Goal: Information Seeking & Learning: Learn about a topic

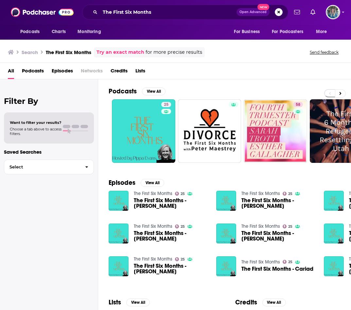
drag, startPoint x: 241, startPoint y: 54, endPoint x: 173, endPoint y: 24, distance: 74.1
click at [241, 54] on div "Search The First Six Months Try an exact match for more precise results Send fe…" at bounding box center [174, 52] width 333 height 10
drag, startPoint x: 143, startPoint y: 3, endPoint x: 142, endPoint y: 9, distance: 6.0
click at [142, 3] on div "Podcasts Charts Monitoring The First Six Months Open Advanced New For Business …" at bounding box center [175, 12] width 351 height 24
click at [142, 9] on input "The First Six Months" at bounding box center [168, 12] width 136 height 10
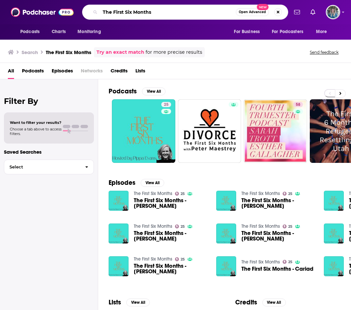
click at [142, 9] on input "The First Six Months" at bounding box center [168, 12] width 136 height 10
type input "go to food"
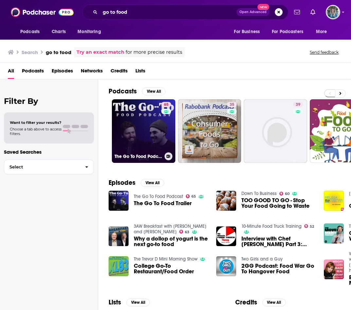
click at [148, 123] on link "65 The Go To Food Podcast" at bounding box center [143, 130] width 63 height 63
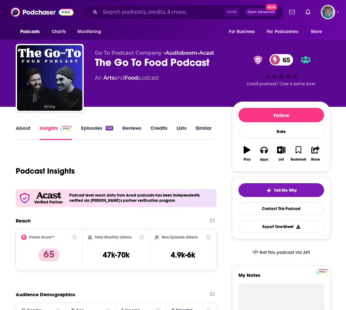
scroll to position [33, 0]
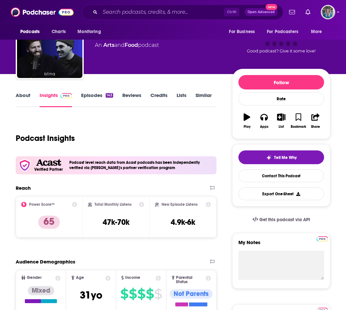
click at [27, 97] on link "About" at bounding box center [23, 99] width 15 height 15
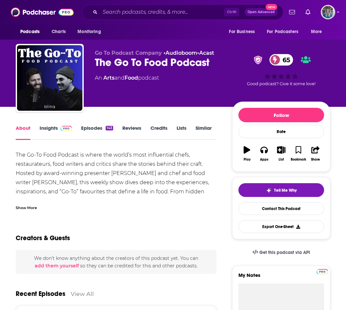
click at [29, 205] on div "Show More" at bounding box center [26, 207] width 21 height 6
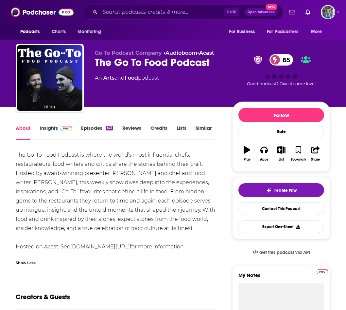
drag, startPoint x: 93, startPoint y: 259, endPoint x: 96, endPoint y: 257, distance: 3.7
click at [93, 259] on div "Show Less" at bounding box center [116, 259] width 201 height 11
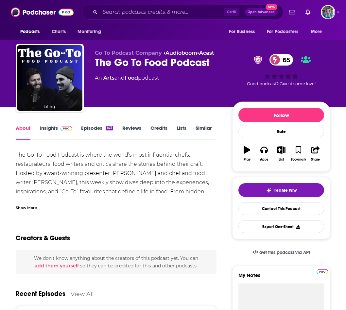
click at [32, 205] on div "Show More" at bounding box center [26, 207] width 21 height 6
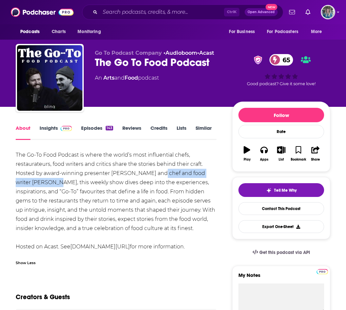
drag, startPoint x: 158, startPoint y: 171, endPoint x: 47, endPoint y: 181, distance: 112.0
click at [47, 181] on div "The Go-To Food Podcast is where the world’s most influential chefs, restaurateu…" at bounding box center [116, 200] width 201 height 101
drag, startPoint x: 47, startPoint y: 181, endPoint x: 39, endPoint y: 181, distance: 7.9
copy div "chef and food writer [PERSON_NAME]"
click at [143, 291] on div "Creators & Guests" at bounding box center [116, 293] width 201 height 32
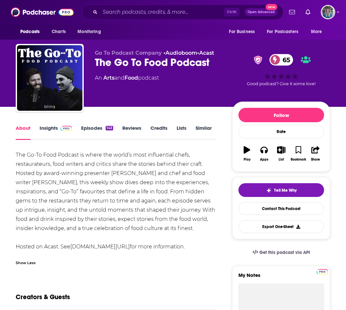
click at [60, 202] on div "The Go-To Food Podcast is where the world’s most influential chefs, restaurateu…" at bounding box center [116, 200] width 201 height 101
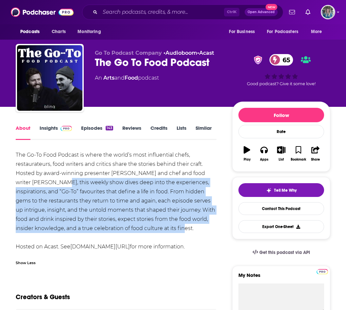
drag, startPoint x: 49, startPoint y: 182, endPoint x: 175, endPoint y: 228, distance: 133.6
click at [175, 228] on div "The Go-To Food Podcast is where the world’s most influential chefs, restaurateu…" at bounding box center [116, 200] width 201 height 101
copy div "this weekly show dives deep into the experiences, inspirations, and “Go-To” fav…"
drag, startPoint x: 158, startPoint y: 272, endPoint x: 78, endPoint y: 158, distance: 139.0
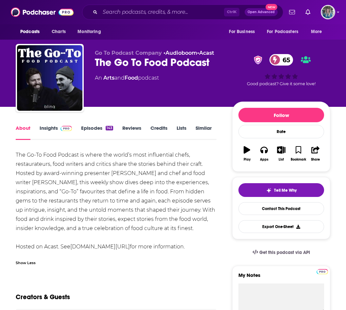
click at [90, 127] on link "Episodes 143" at bounding box center [97, 132] width 32 height 15
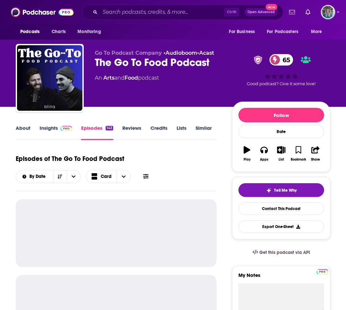
click at [53, 132] on link "Insights" at bounding box center [56, 132] width 32 height 15
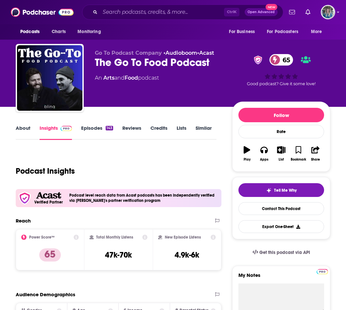
drag, startPoint x: 85, startPoint y: 123, endPoint x: 90, endPoint y: 129, distance: 8.1
click at [90, 129] on link "Episodes 143" at bounding box center [97, 132] width 32 height 15
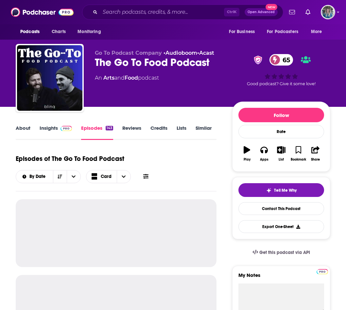
click at [96, 127] on link "Episodes 143" at bounding box center [97, 132] width 32 height 15
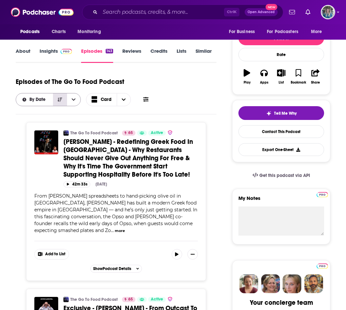
scroll to position [65, 0]
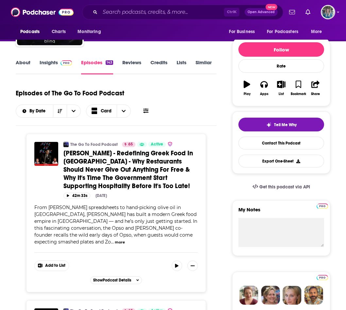
click at [59, 68] on link "Insights" at bounding box center [56, 66] width 32 height 15
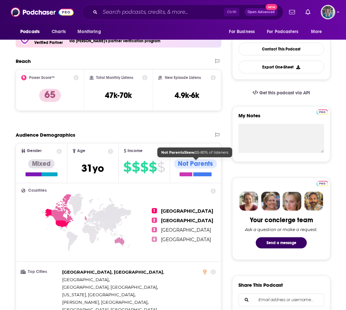
scroll to position [131, 0]
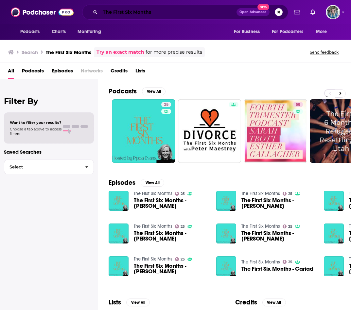
click at [124, 12] on input "The First Six Months" at bounding box center [168, 12] width 136 height 10
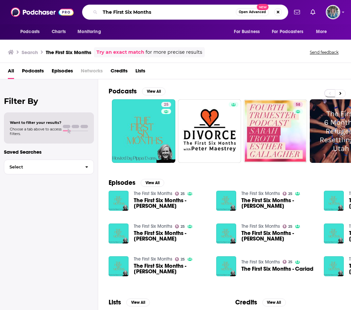
click at [124, 12] on input "The First Six Months" at bounding box center [168, 12] width 136 height 10
type input "when life gives you"
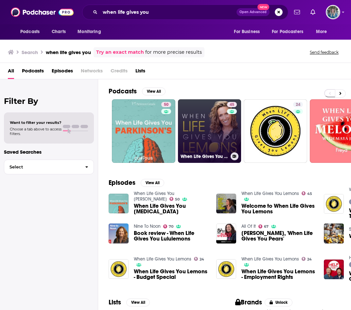
click at [218, 134] on link "45 When Life Gives You Lemons" at bounding box center [209, 130] width 63 height 63
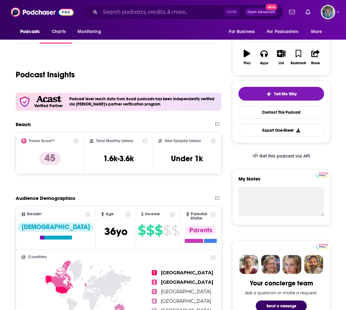
scroll to position [131, 0]
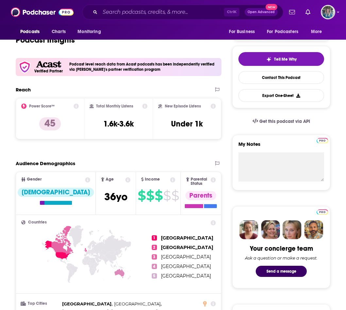
drag, startPoint x: 224, startPoint y: 284, endPoint x: 191, endPoint y: 262, distance: 39.5
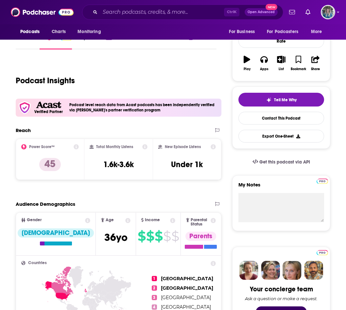
scroll to position [0, 0]
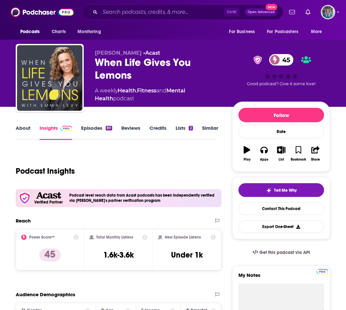
click at [100, 133] on link "Episodes 80" at bounding box center [96, 132] width 31 height 15
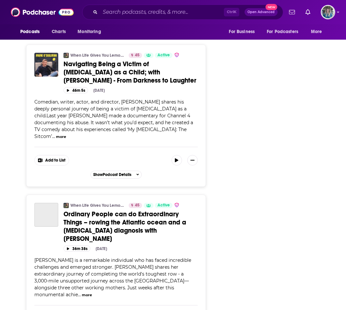
scroll to position [3435, 0]
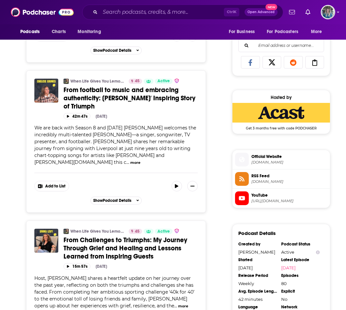
scroll to position [0, 0]
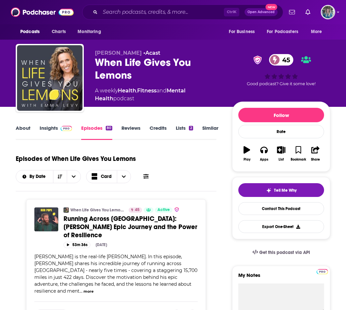
click at [113, 67] on div "When Life Gives You Lemons 45" at bounding box center [158, 69] width 127 height 26
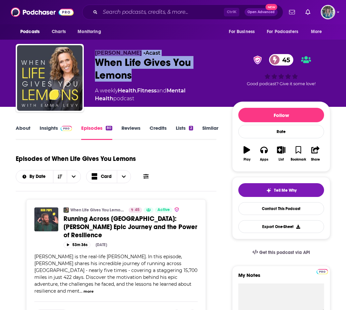
drag, startPoint x: 91, startPoint y: 55, endPoint x: 87, endPoint y: 53, distance: 4.3
click at [87, 53] on div "Emma Levy • Acast When Life Gives You Lemons 45 A weekly Health , Fitness and M…" at bounding box center [173, 79] width 314 height 71
drag, startPoint x: 87, startPoint y: 53, endPoint x: 112, endPoint y: 59, distance: 25.5
copy div "Emma Levy • Acast When Life Gives You Lemons"
